Goal: Task Accomplishment & Management: Manage account settings

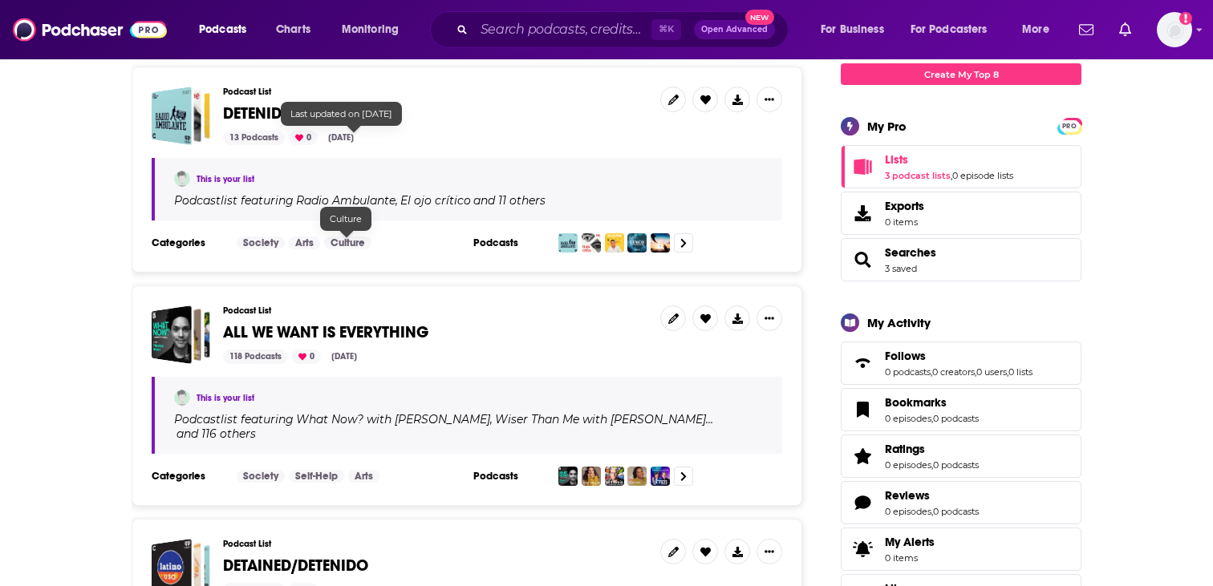
scroll to position [257, 0]
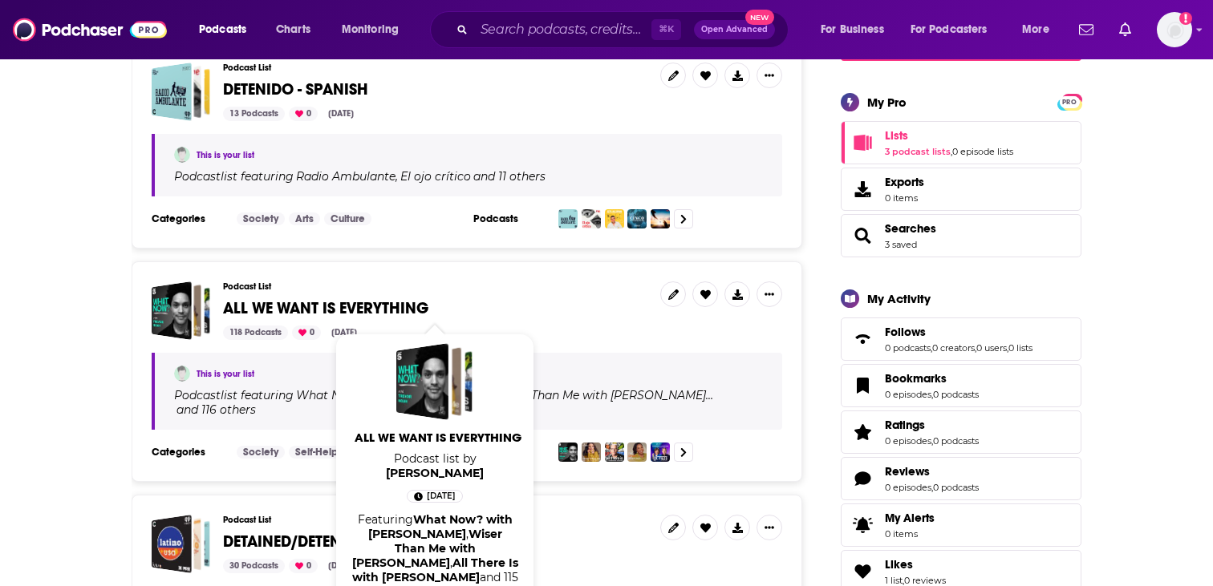
click at [313, 312] on span "ALL WE WANT IS EVERYTHING" at bounding box center [325, 308] width 205 height 20
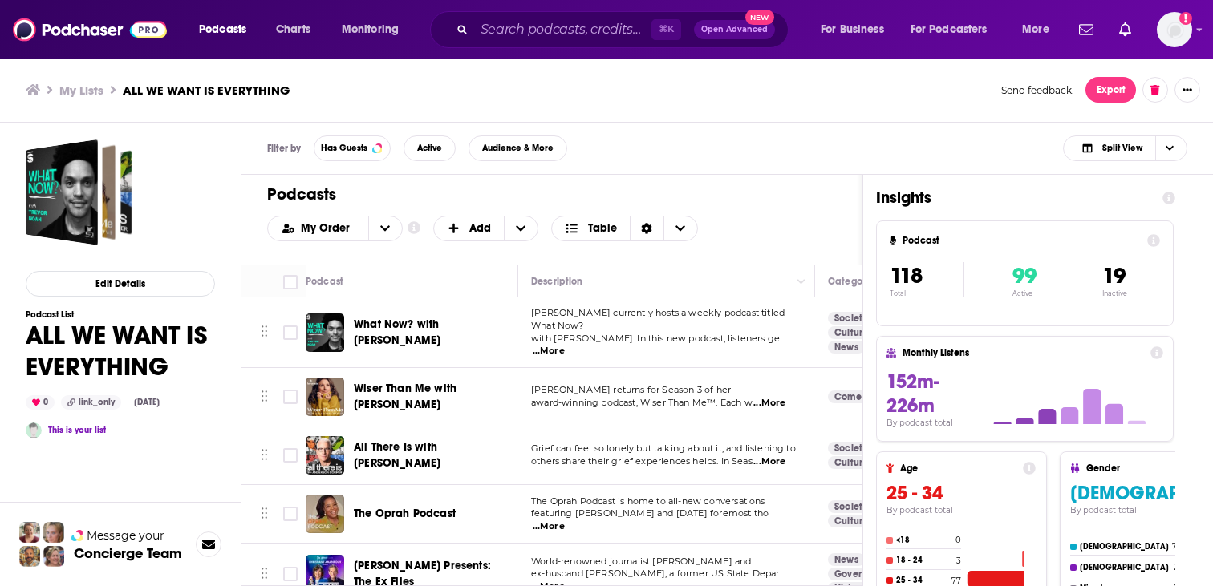
click at [80, 90] on h3 "My Lists" at bounding box center [81, 90] width 44 height 15
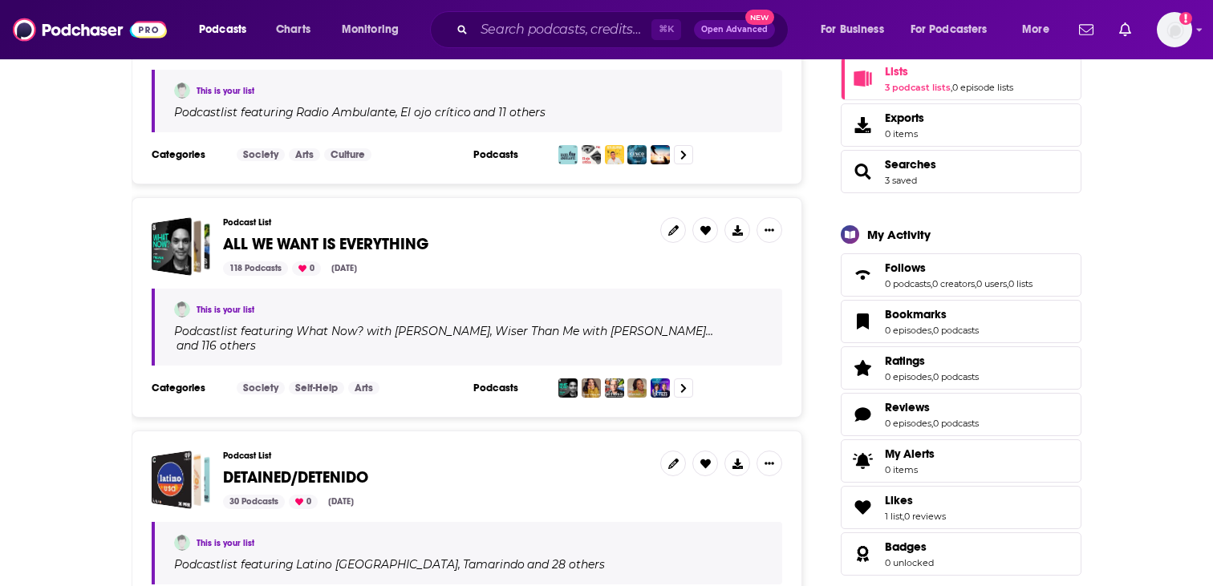
scroll to position [314, 0]
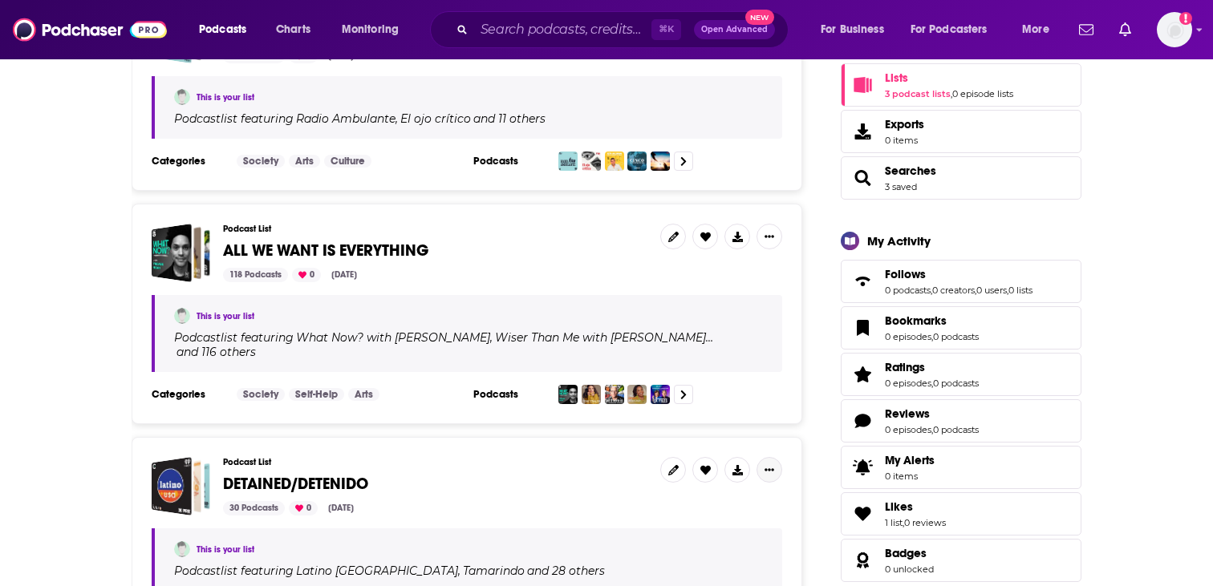
click at [756, 457] on button "Show More Button" at bounding box center [769, 470] width 26 height 26
click at [679, 419] on button "Share" at bounding box center [715, 415] width 154 height 30
click at [778, 356] on icon "Show additional menu" at bounding box center [776, 352] width 32 height 13
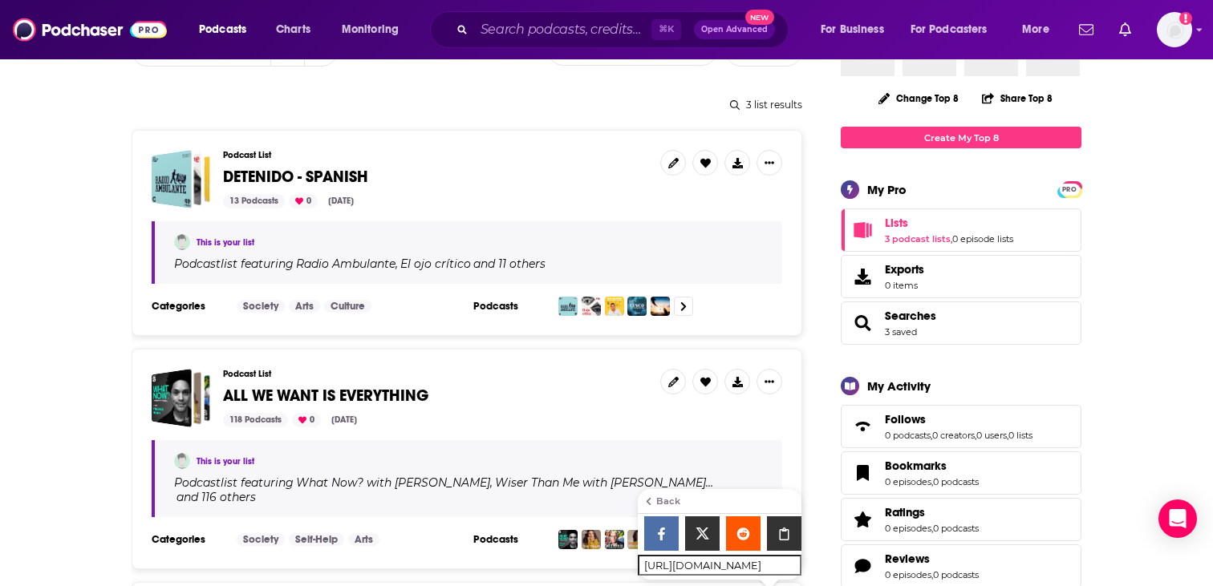
scroll to position [164, 0]
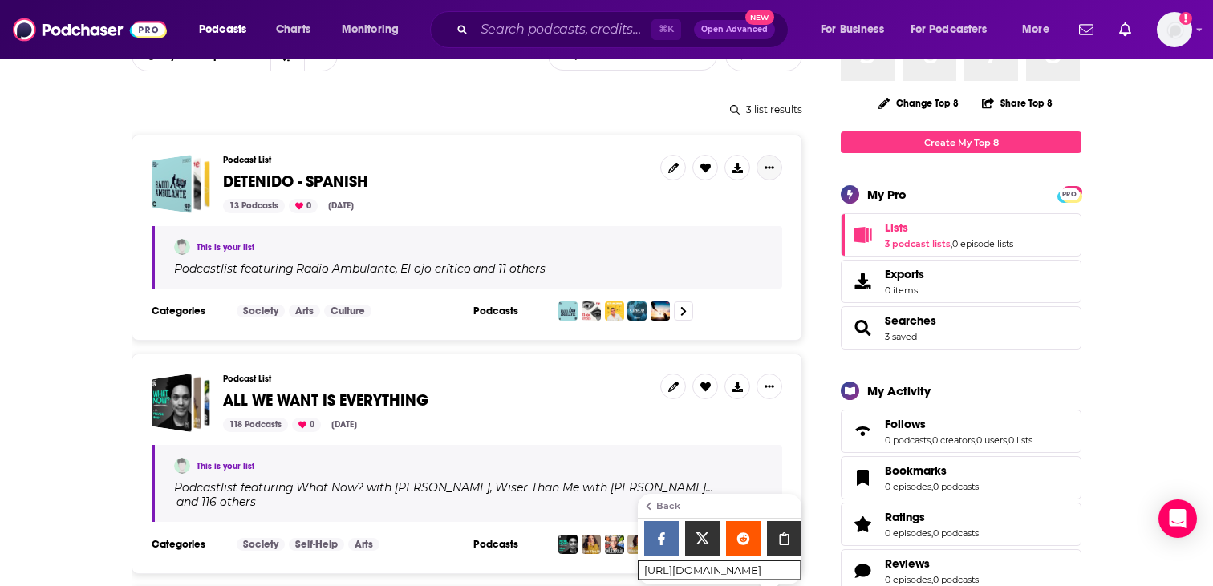
click at [772, 169] on icon "Show More Button" at bounding box center [769, 168] width 10 height 10
click at [675, 296] on button "Share" at bounding box center [715, 295] width 154 height 30
click at [780, 225] on div "Show additional menu" at bounding box center [776, 232] width 32 height 32
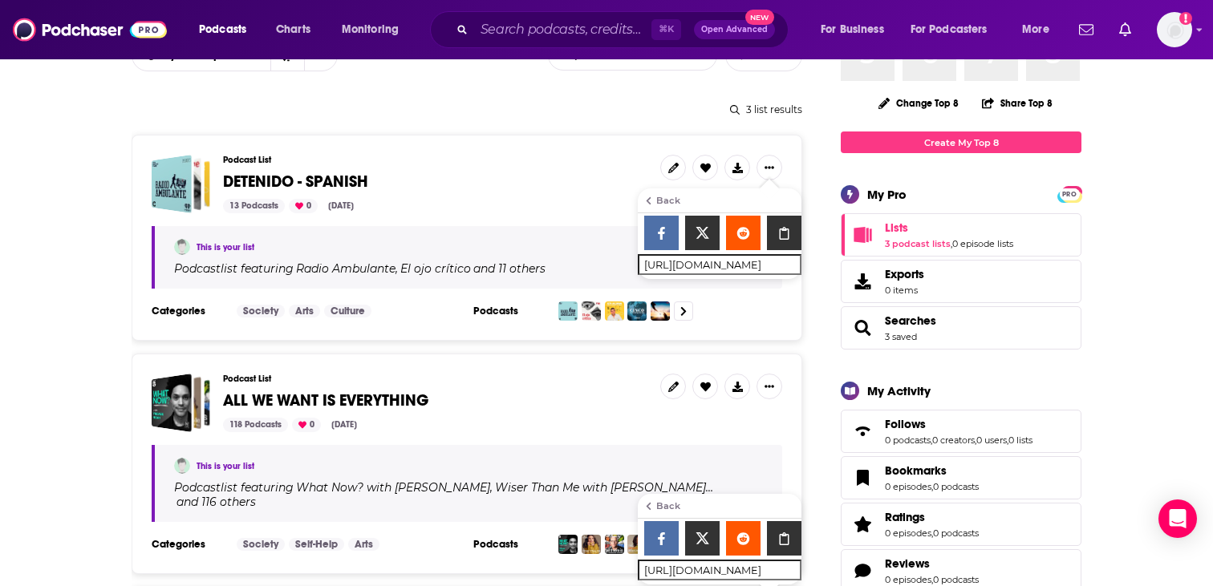
scroll to position [178, 0]
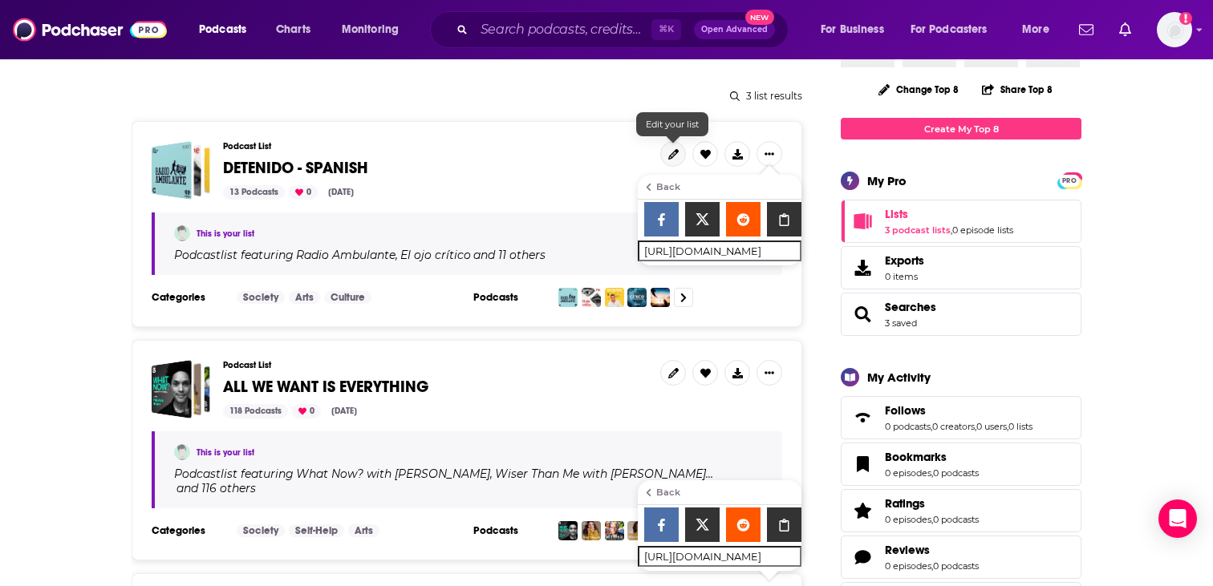
click at [675, 158] on icon at bounding box center [673, 154] width 10 height 10
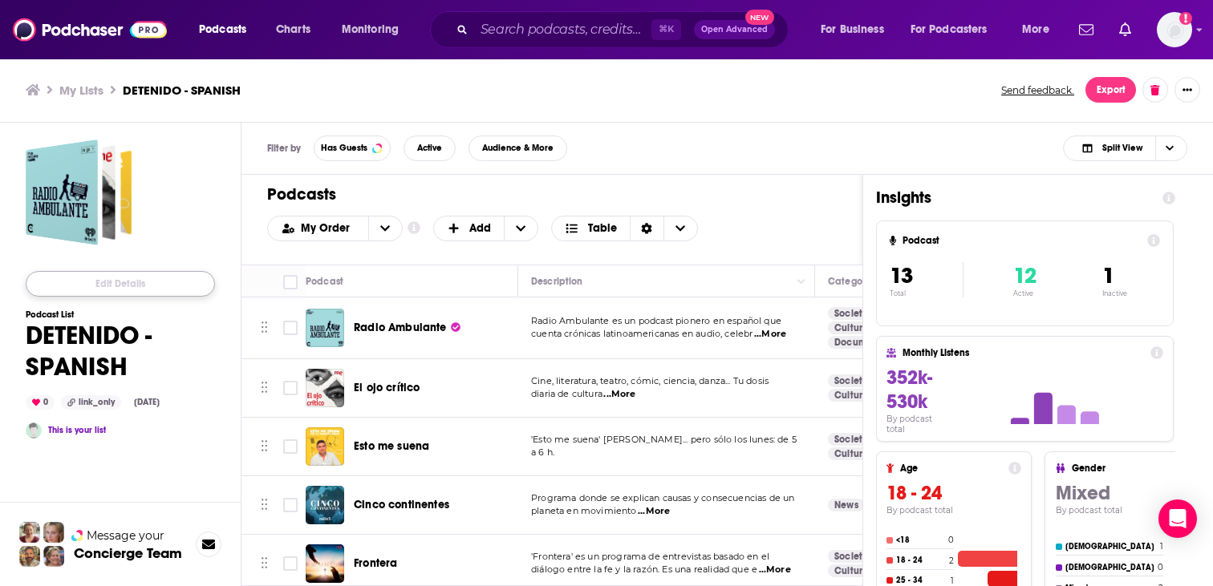
click at [154, 291] on button "Edit Details" at bounding box center [120, 284] width 189 height 26
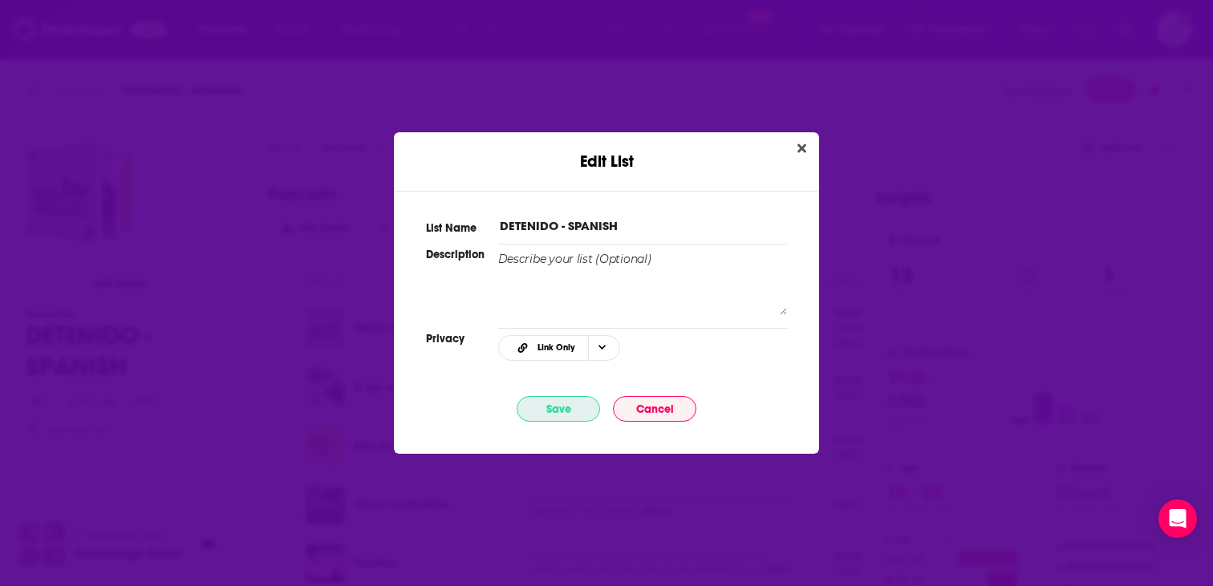
click at [570, 406] on button "Save" at bounding box center [558, 409] width 83 height 26
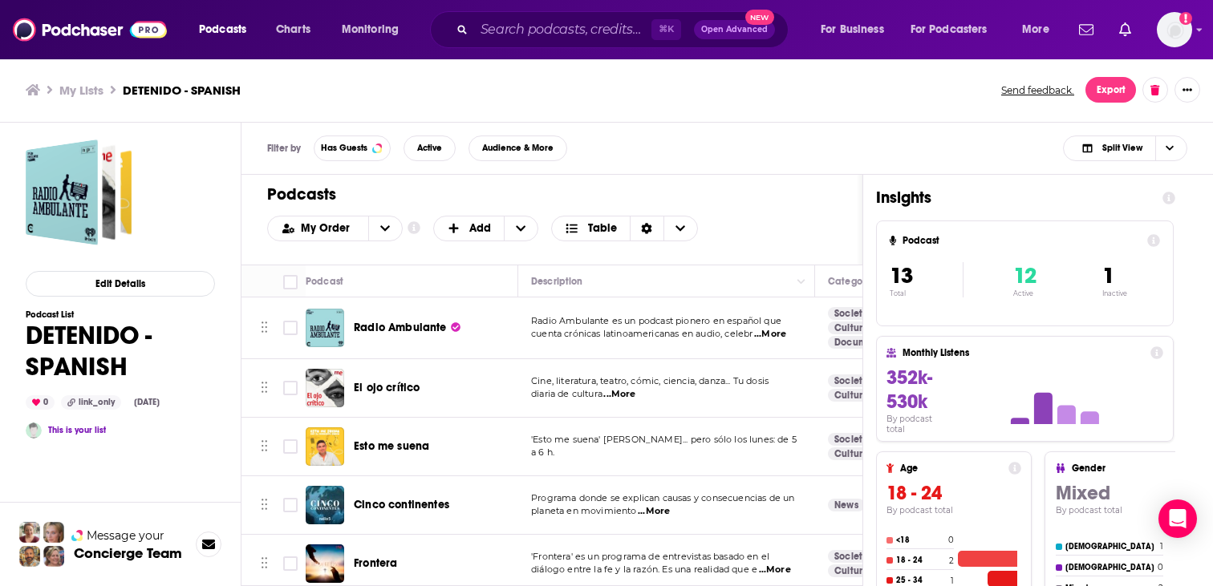
click at [81, 83] on h3 "My Lists" at bounding box center [81, 90] width 44 height 15
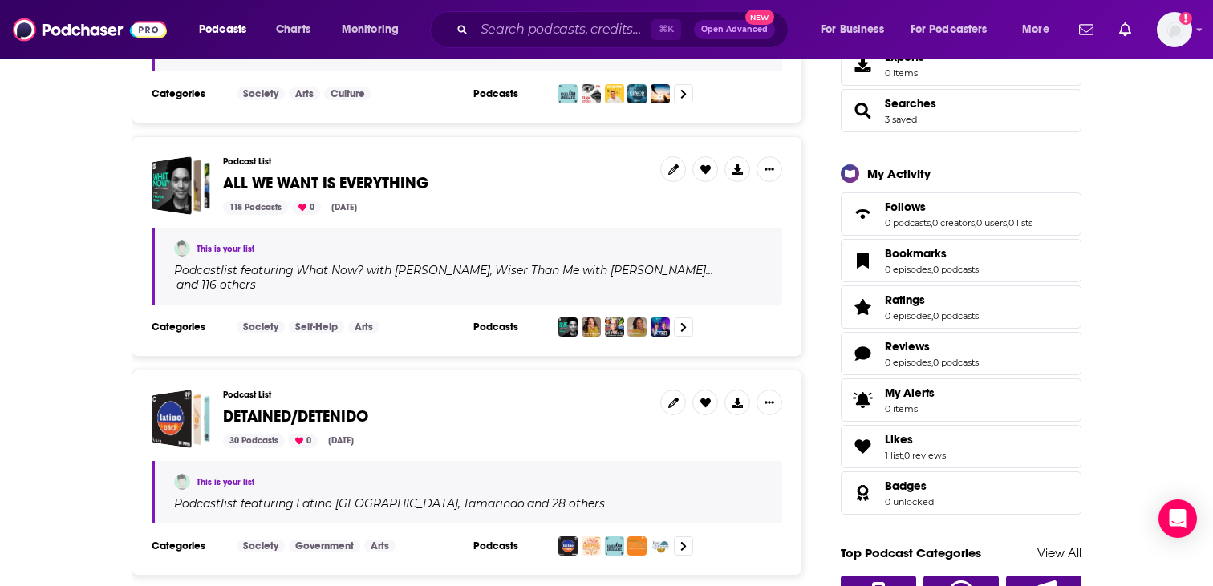
scroll to position [388, 0]
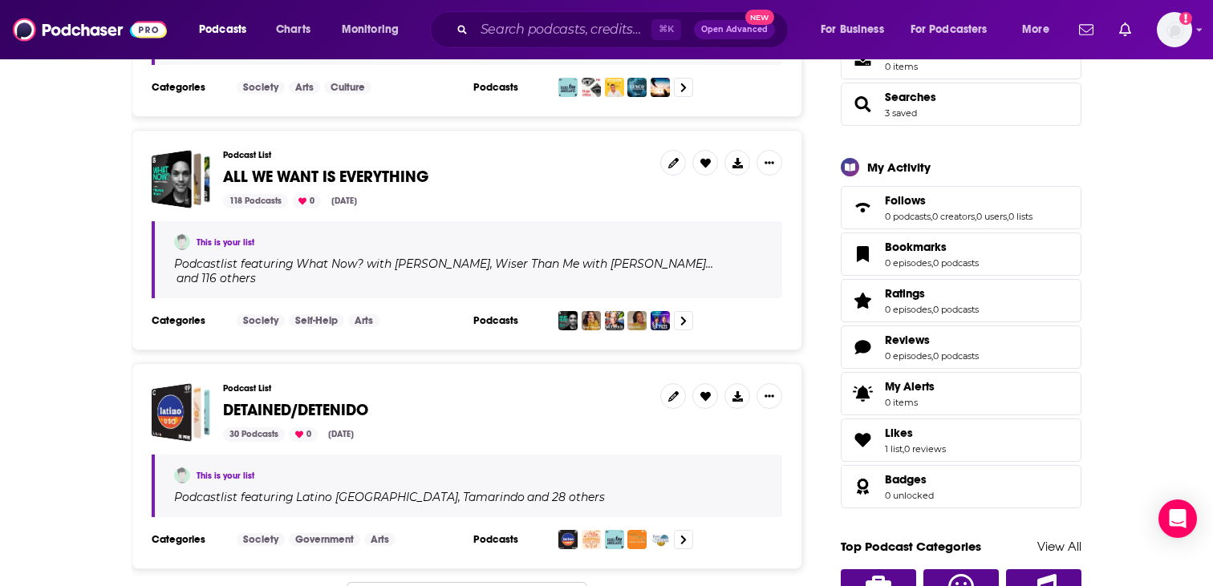
click at [318, 400] on span "DETAINED/DETENIDO" at bounding box center [295, 410] width 145 height 20
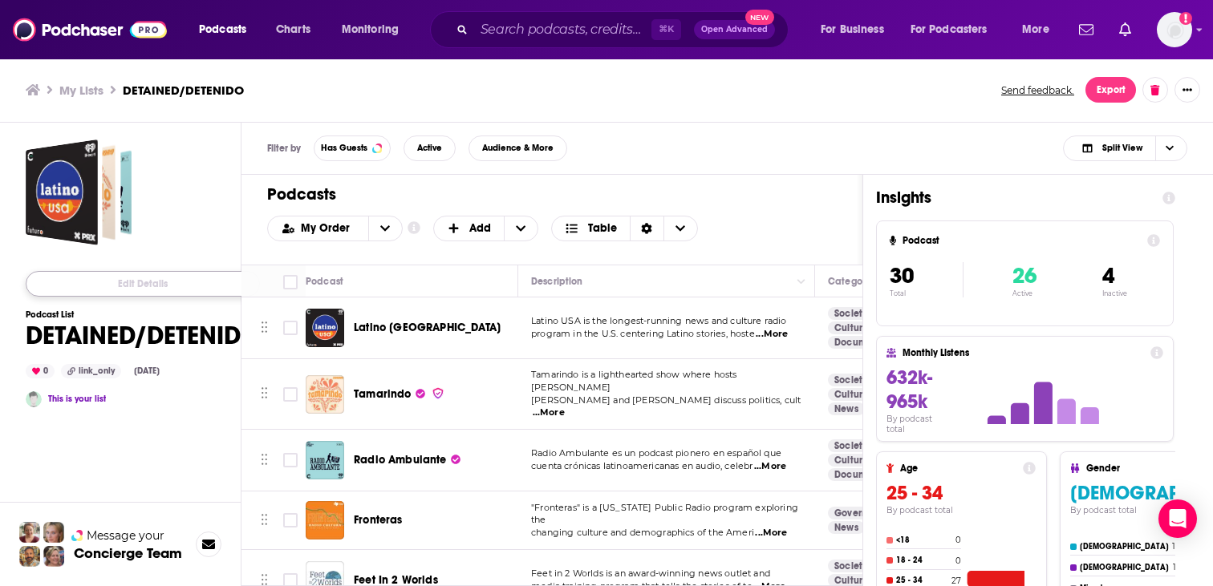
click at [189, 284] on button "Edit Details" at bounding box center [143, 284] width 234 height 26
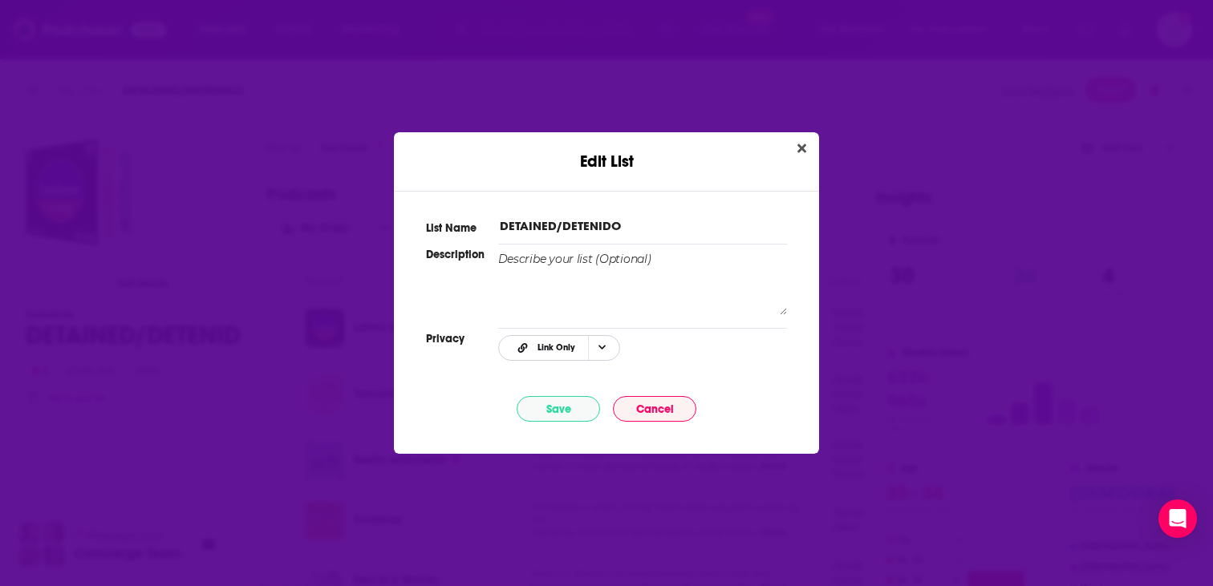
click at [613, 346] on span "Choose Privacy" at bounding box center [601, 348] width 27 height 24
click at [686, 370] on div "List Name DETAINED/DETENIDO Description Privacy Link Only Private Link Only Pub…" at bounding box center [606, 313] width 425 height 244
click at [549, 408] on button "Save" at bounding box center [558, 409] width 83 height 26
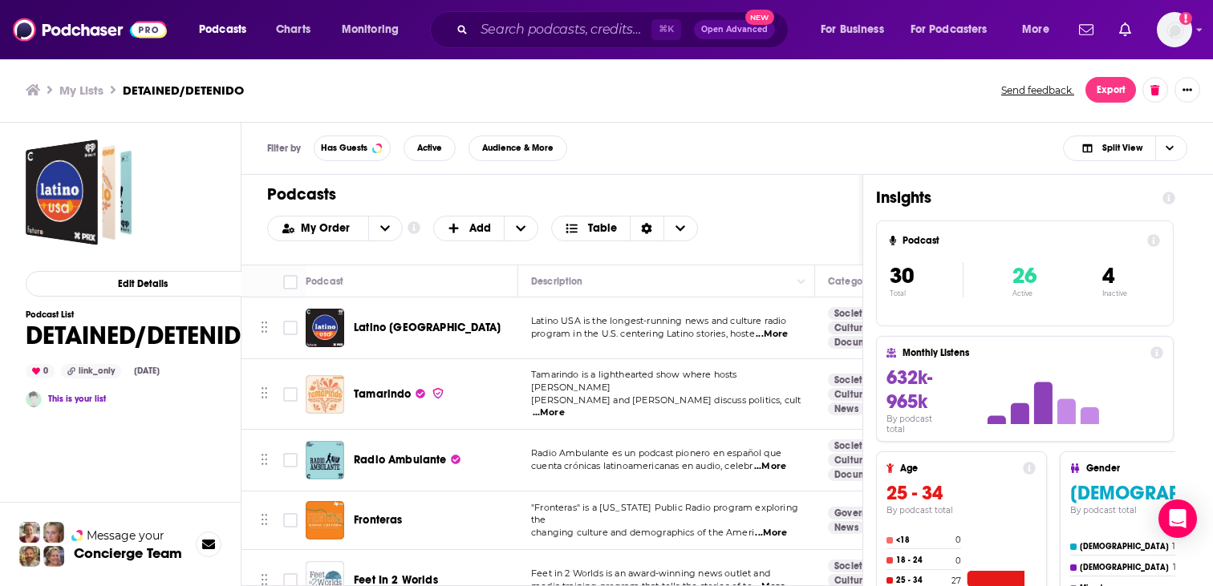
click at [76, 91] on h3 "My Lists" at bounding box center [81, 90] width 44 height 15
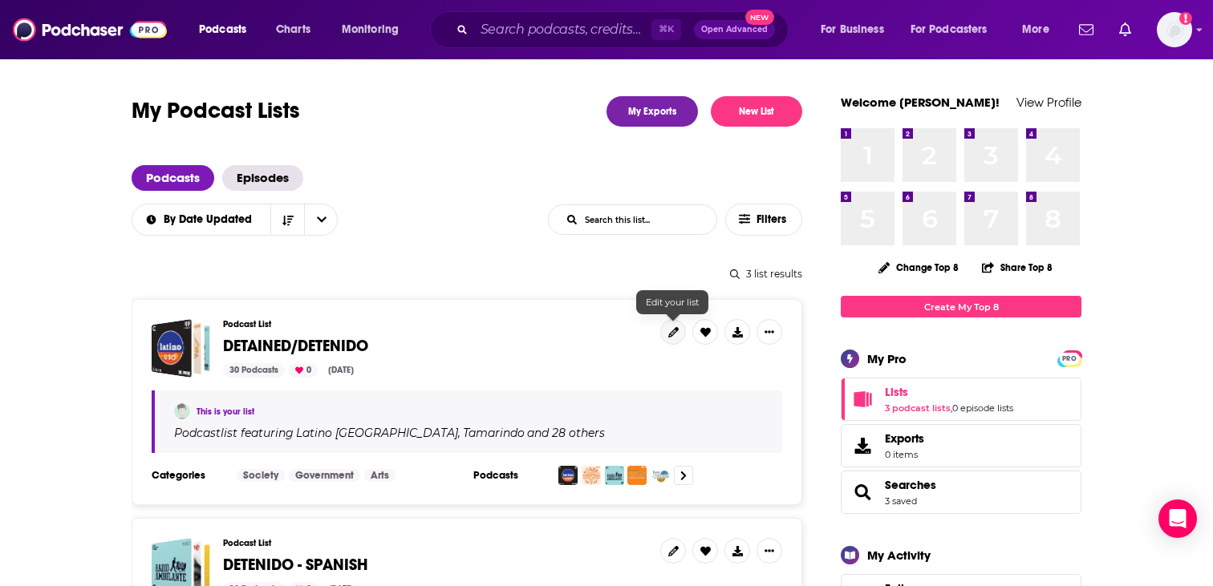
click at [672, 329] on icon at bounding box center [673, 332] width 10 height 10
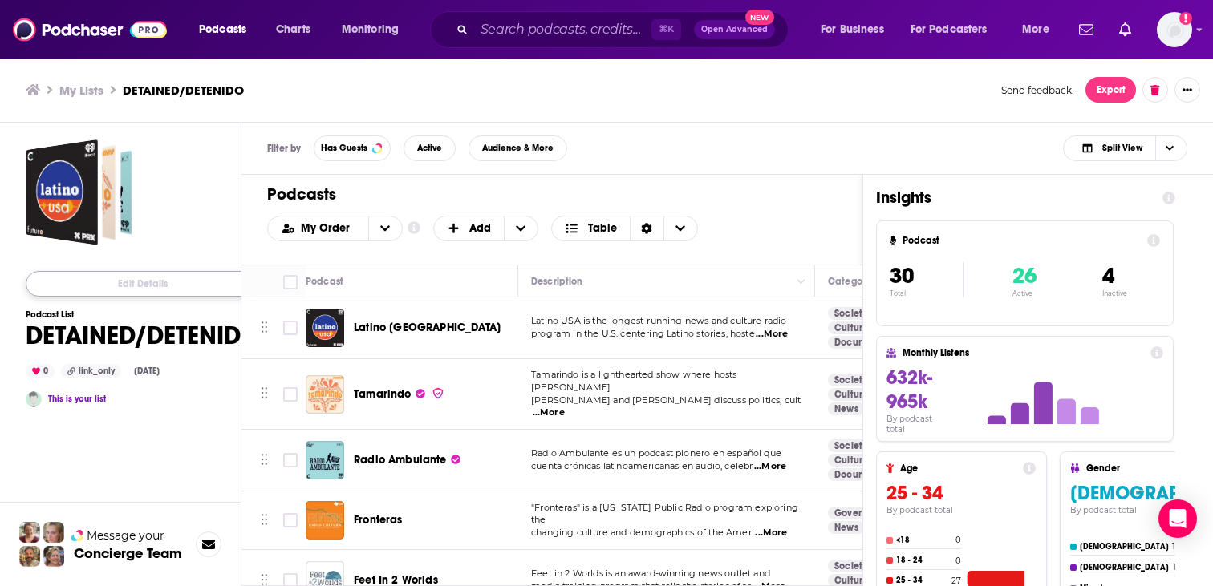
click at [136, 275] on button "Edit Details" at bounding box center [143, 284] width 234 height 26
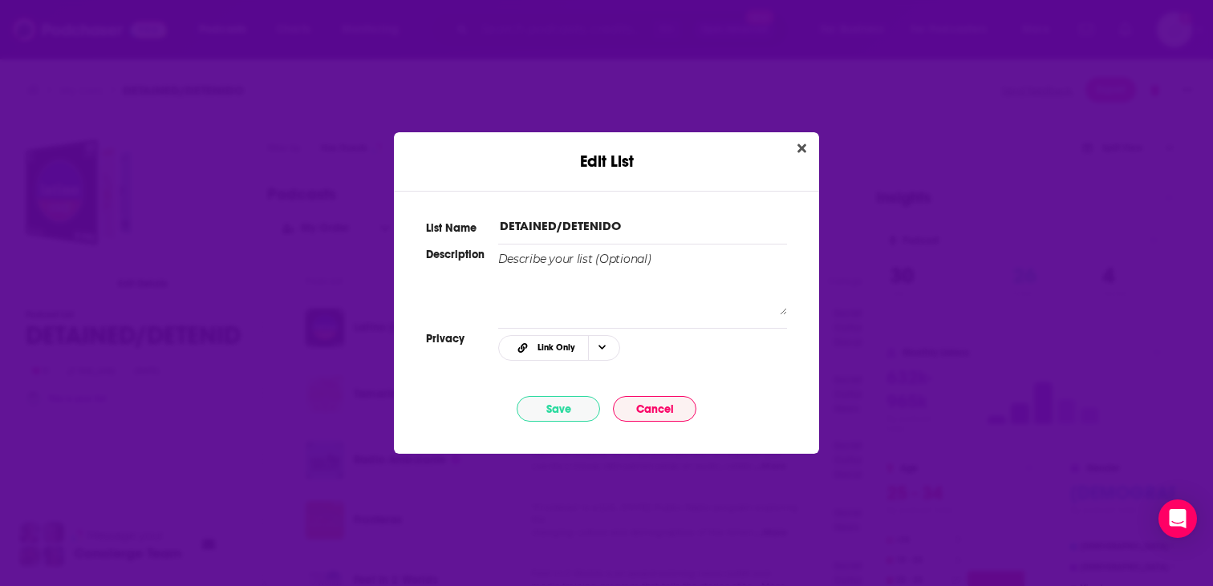
drag, startPoint x: 618, startPoint y: 223, endPoint x: 557, endPoint y: 227, distance: 60.3
click at [557, 227] on input "DETAINED/DETENIDO" at bounding box center [642, 225] width 289 height 17
type input "DETAINED"
click at [556, 406] on button "Save" at bounding box center [558, 409] width 83 height 26
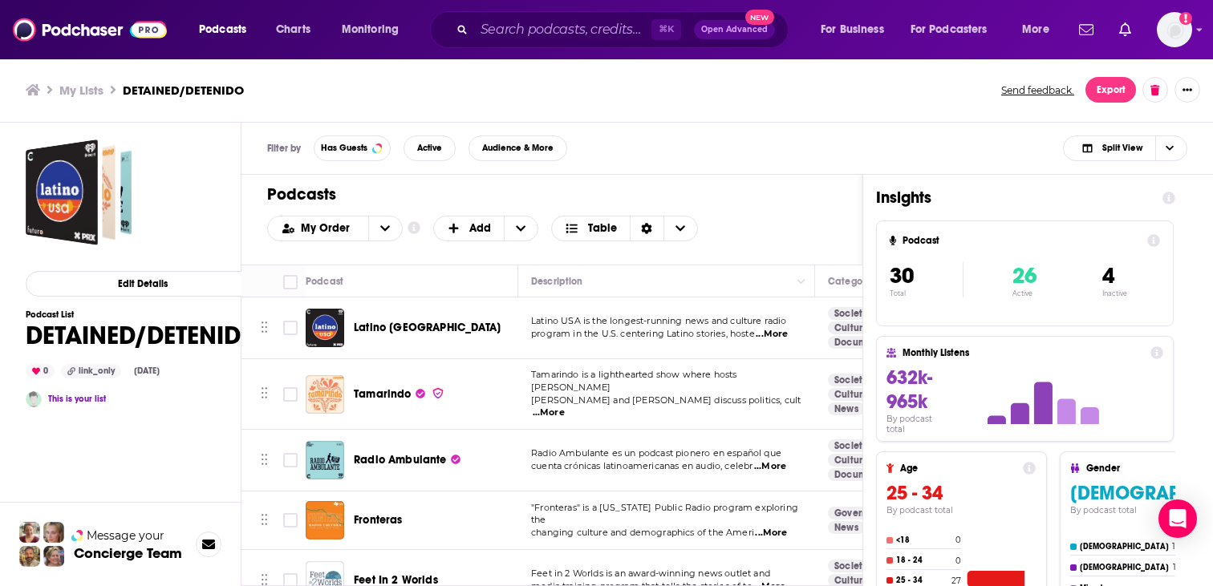
click at [83, 91] on h3 "My Lists" at bounding box center [81, 90] width 44 height 15
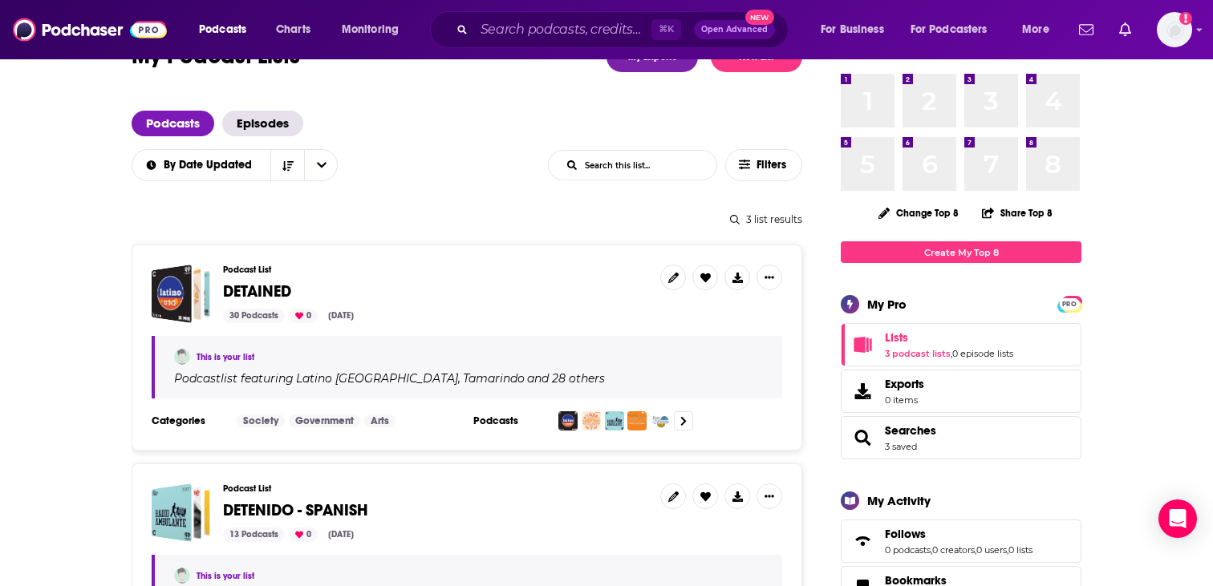
scroll to position [85, 0]
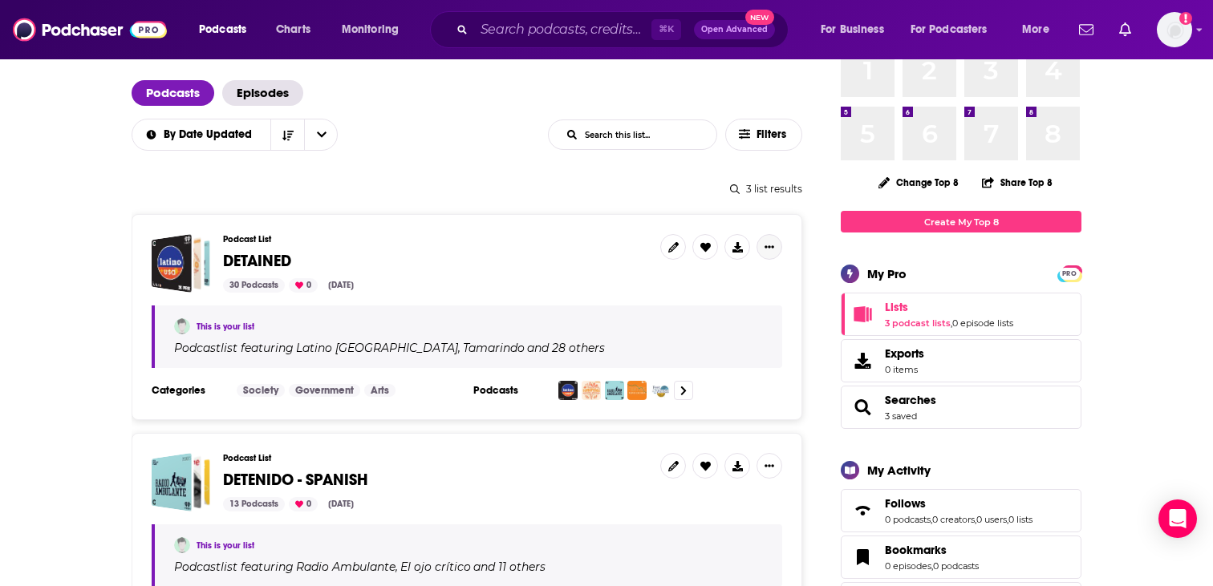
click at [760, 252] on button "Show More Button" at bounding box center [769, 247] width 26 height 26
click at [661, 378] on button "Share" at bounding box center [715, 374] width 154 height 30
click at [778, 316] on icon "Show additional menu" at bounding box center [776, 311] width 32 height 13
